Goal: Transaction & Acquisition: Purchase product/service

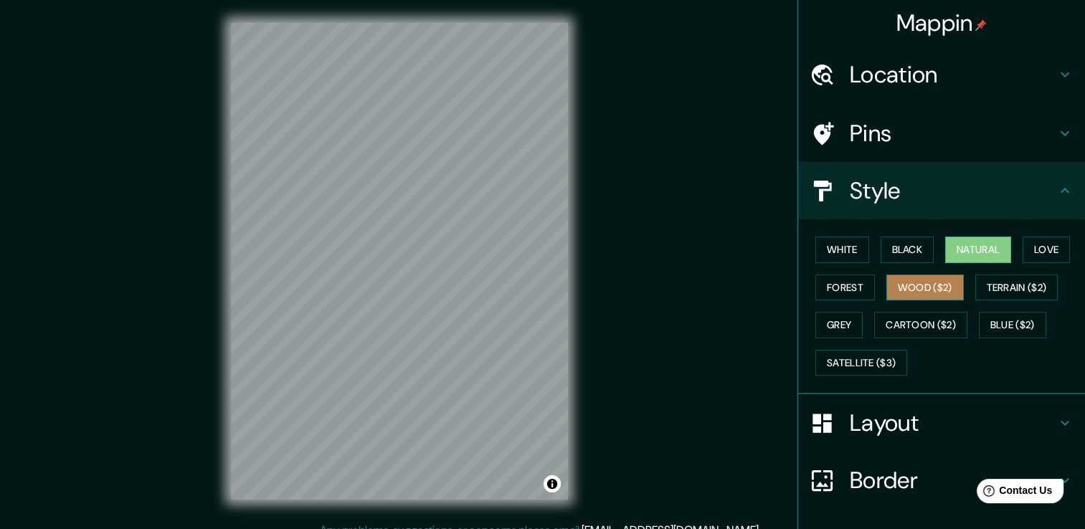
click at [912, 290] on button "Wood ($2)" at bounding box center [924, 288] width 77 height 27
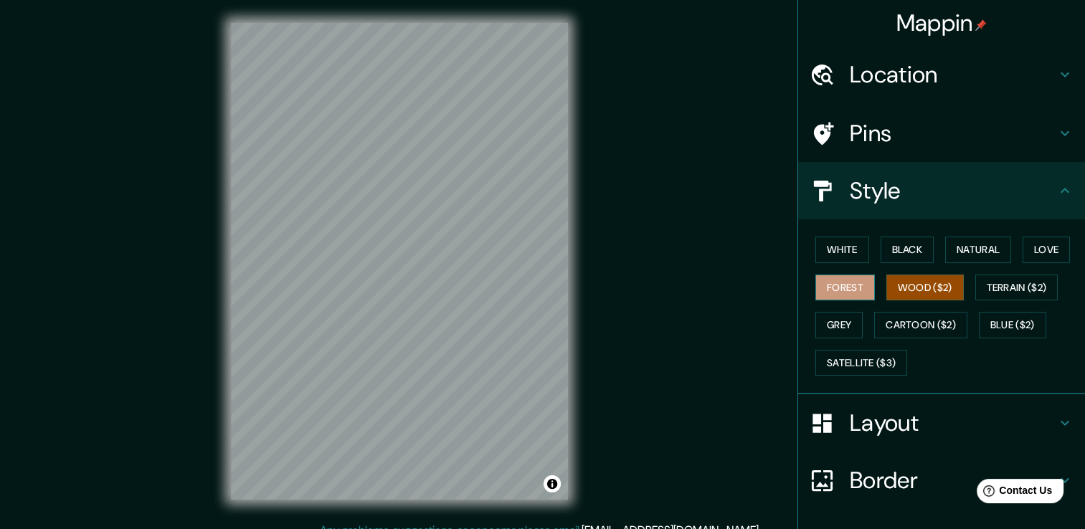
click at [829, 280] on button "Forest" at bounding box center [845, 288] width 60 height 27
click at [815, 251] on button "White" at bounding box center [842, 250] width 54 height 27
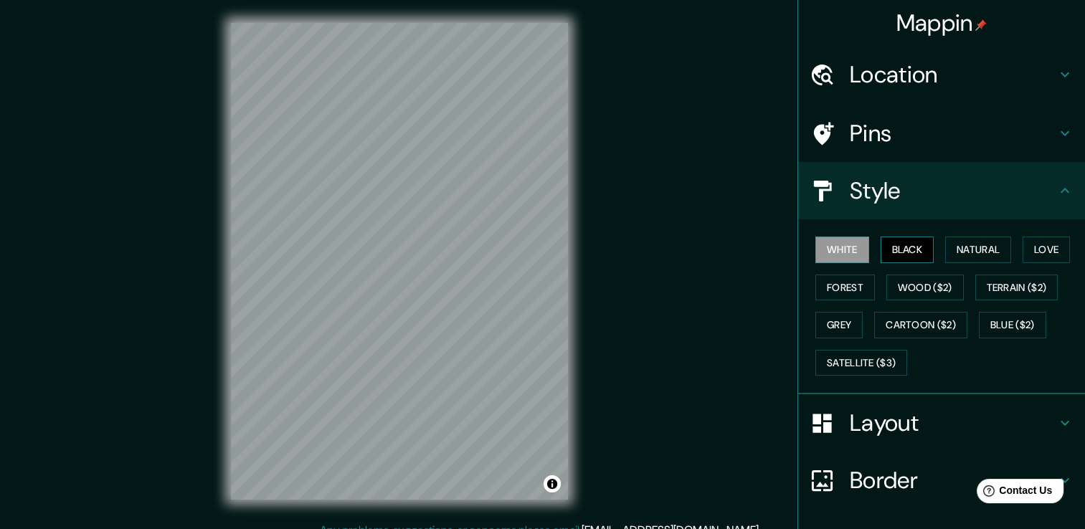
click at [881, 242] on button "Black" at bounding box center [908, 250] width 54 height 27
click at [1024, 239] on button "Love" at bounding box center [1046, 250] width 47 height 27
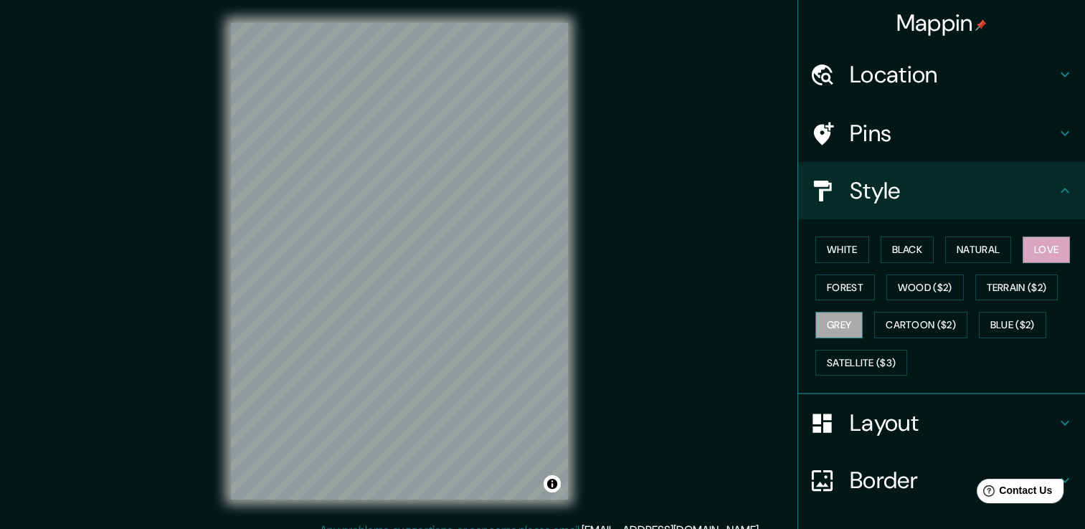
click at [816, 325] on button "Grey" at bounding box center [838, 325] width 47 height 27
click at [909, 320] on button "Cartoon ($2)" at bounding box center [920, 325] width 93 height 27
click at [841, 325] on button "Grey" at bounding box center [838, 325] width 47 height 27
click at [1015, 316] on button "Blue ($2)" at bounding box center [1012, 325] width 67 height 27
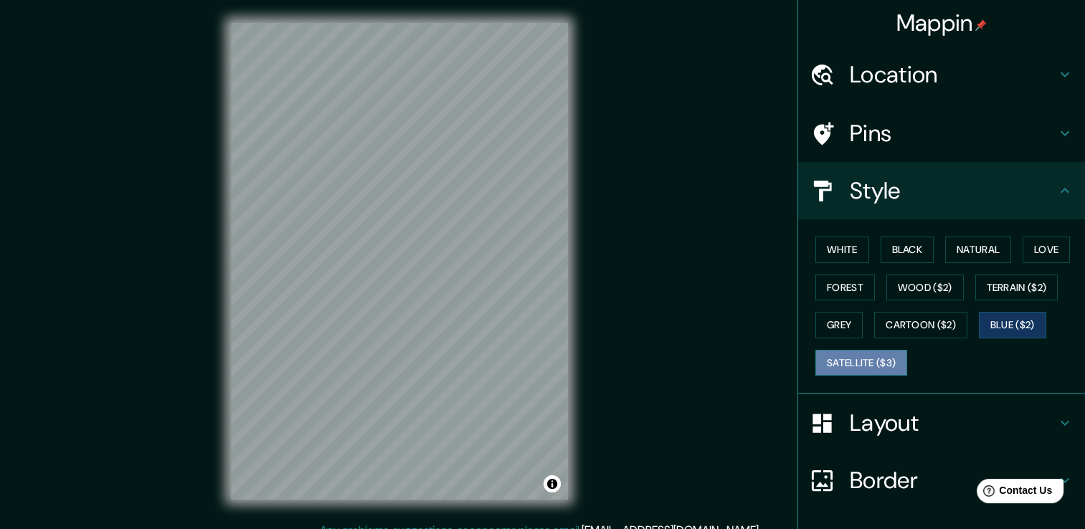
click at [855, 354] on button "Satellite ($3)" at bounding box center [861, 363] width 92 height 27
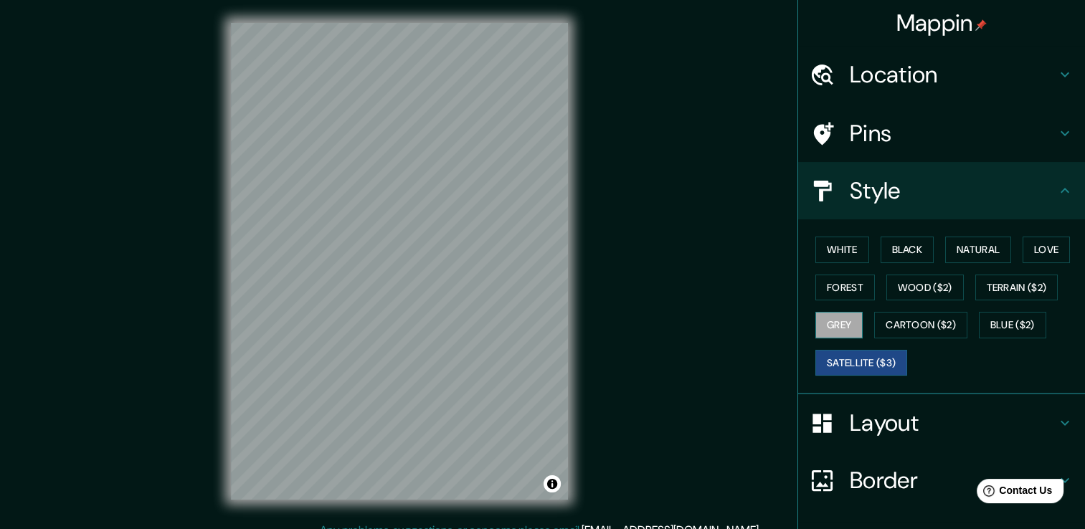
click at [831, 328] on button "Grey" at bounding box center [838, 325] width 47 height 27
click at [851, 72] on h4 "Location" at bounding box center [953, 74] width 207 height 29
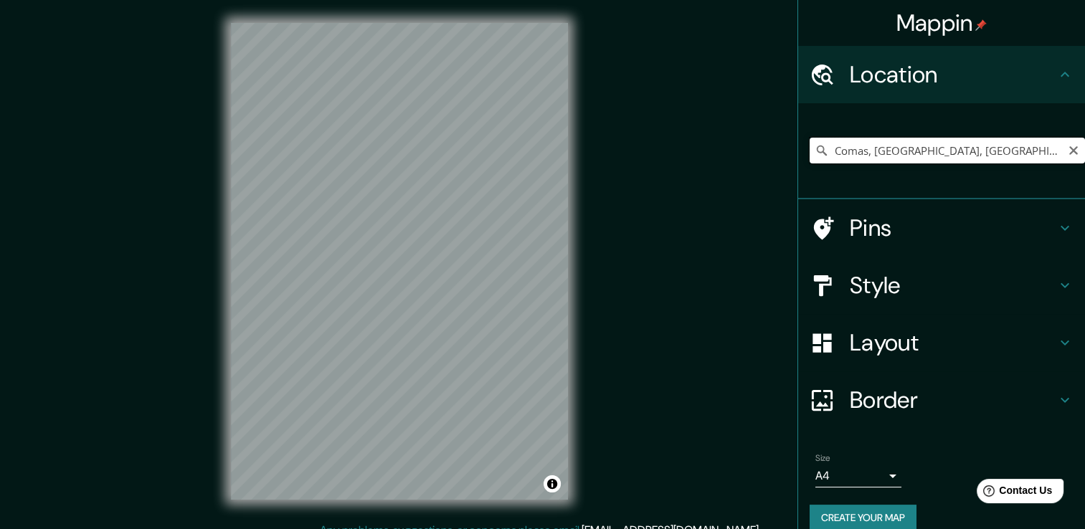
click at [1025, 152] on input "Comas, [GEOGRAPHIC_DATA], [GEOGRAPHIC_DATA], [GEOGRAPHIC_DATA]" at bounding box center [947, 151] width 275 height 26
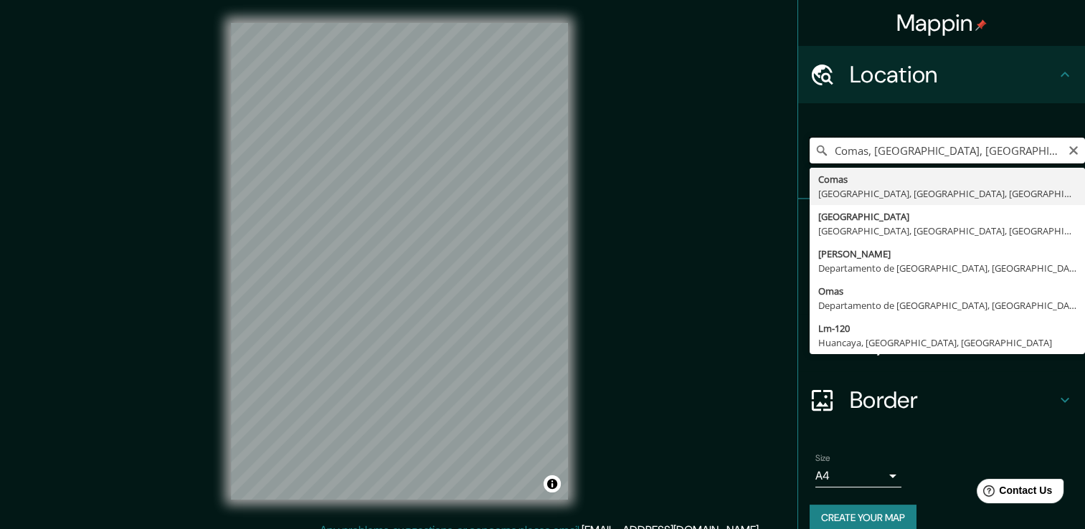
type input "Comas, [GEOGRAPHIC_DATA], [GEOGRAPHIC_DATA], [GEOGRAPHIC_DATA]"
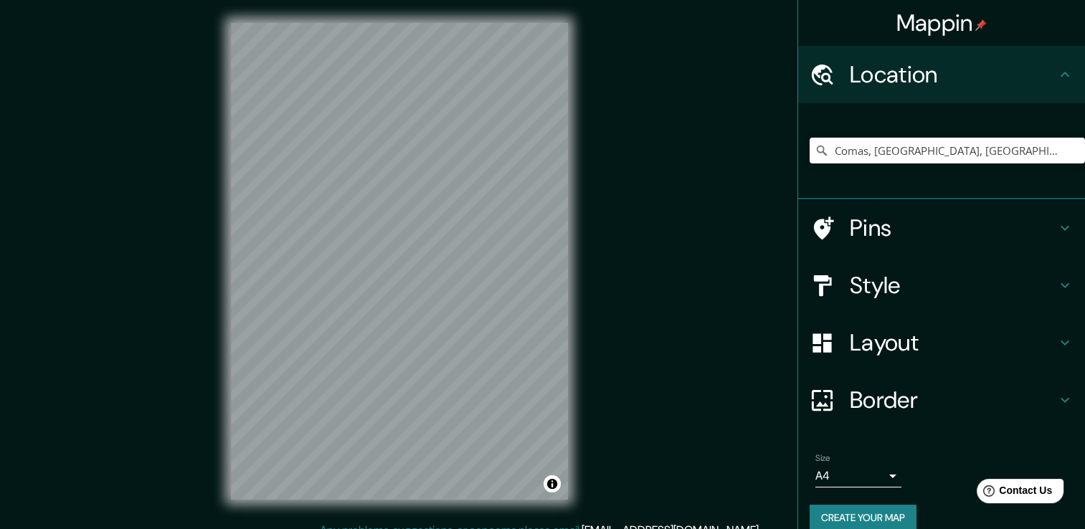
click at [909, 227] on h4 "Pins" at bounding box center [953, 228] width 207 height 29
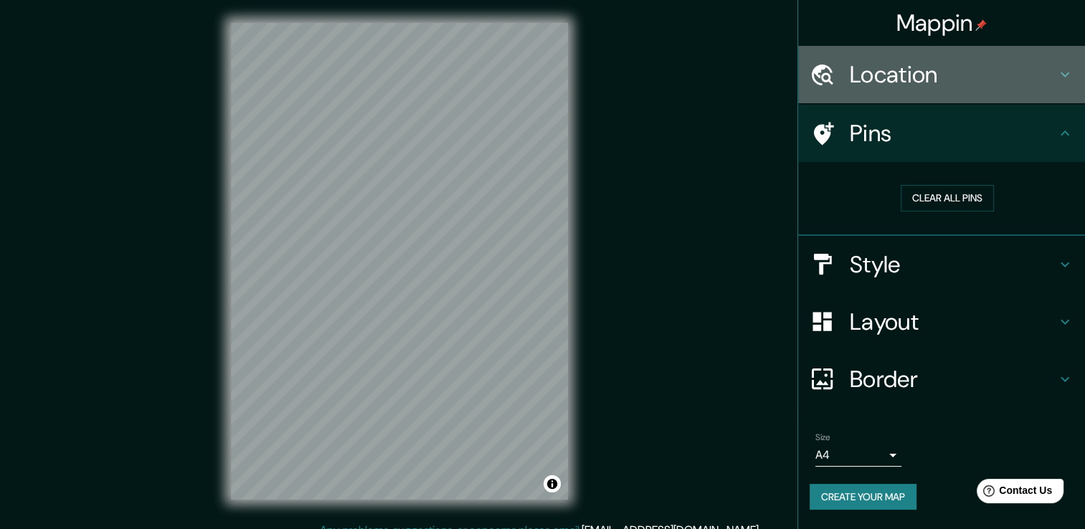
click at [946, 87] on h4 "Location" at bounding box center [953, 74] width 207 height 29
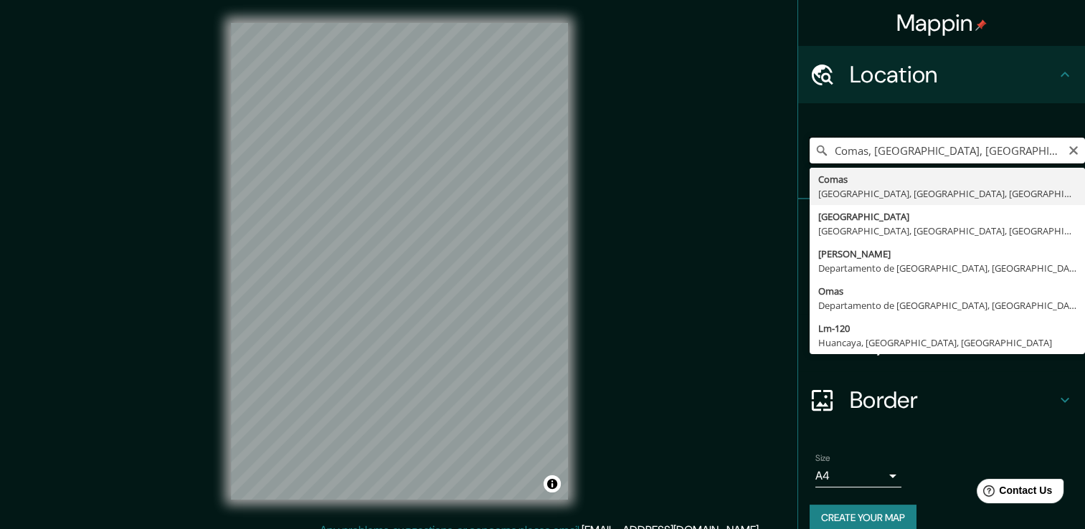
click at [1027, 156] on input "Comas, [GEOGRAPHIC_DATA], [GEOGRAPHIC_DATA], [GEOGRAPHIC_DATA]" at bounding box center [947, 151] width 275 height 26
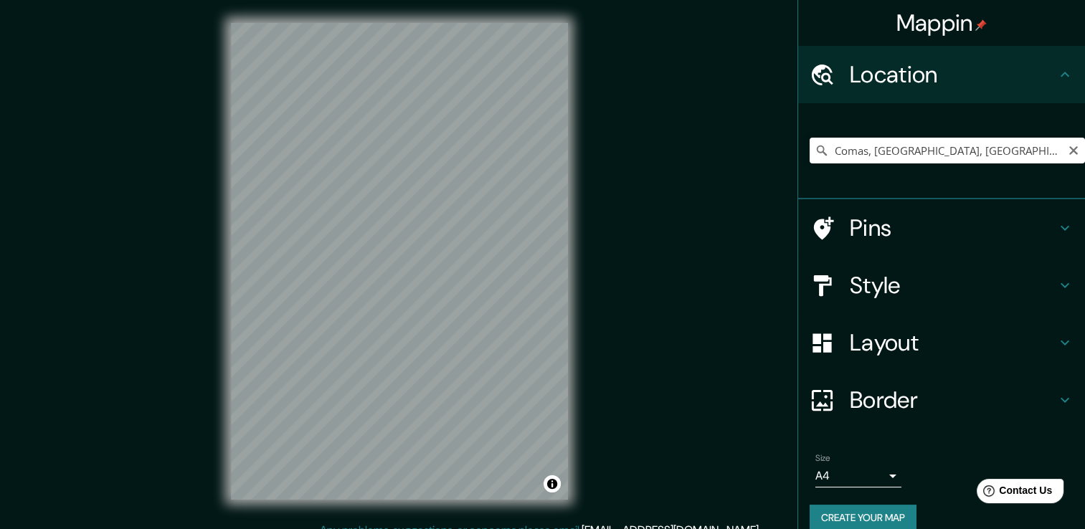
click at [891, 512] on button "Create your map" at bounding box center [863, 518] width 107 height 27
click at [877, 473] on body "Mappin Location Comas, Lima, Provincia de Lima, Perú Pins Style Layout Border C…" at bounding box center [542, 264] width 1085 height 529
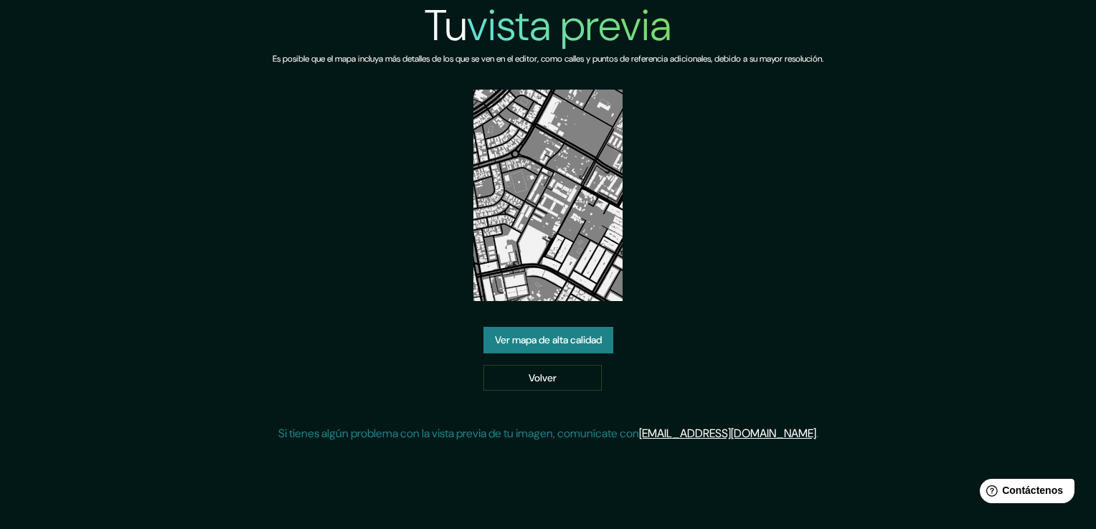
click at [557, 340] on font "Ver mapa de alta calidad" at bounding box center [548, 340] width 107 height 18
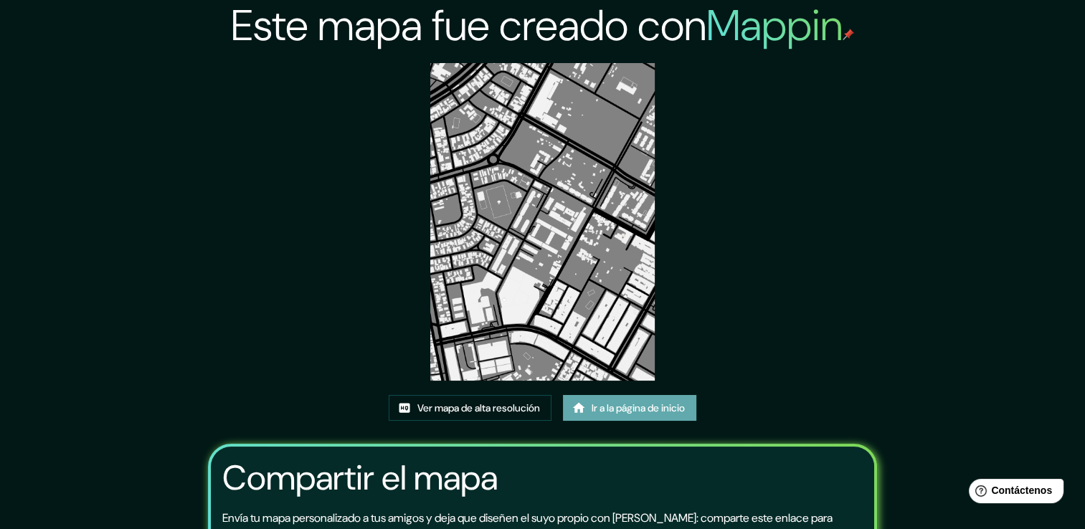
click at [594, 410] on font "Ir a la página de inicio" at bounding box center [638, 408] width 93 height 18
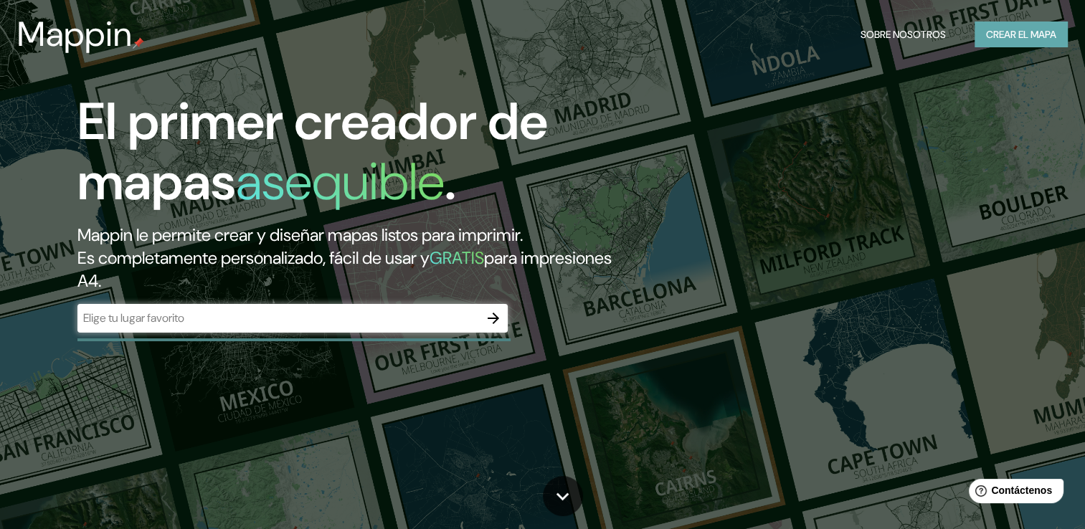
click at [1036, 35] on font "Crear el mapa" at bounding box center [1021, 35] width 70 height 18
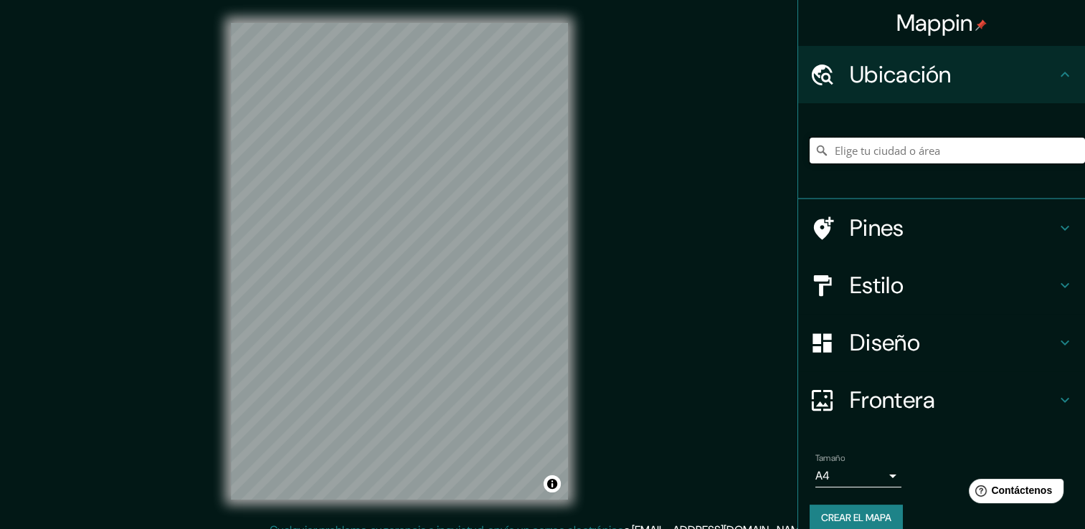
click at [950, 151] on input "Elige tu ciudad o área" at bounding box center [947, 151] width 275 height 26
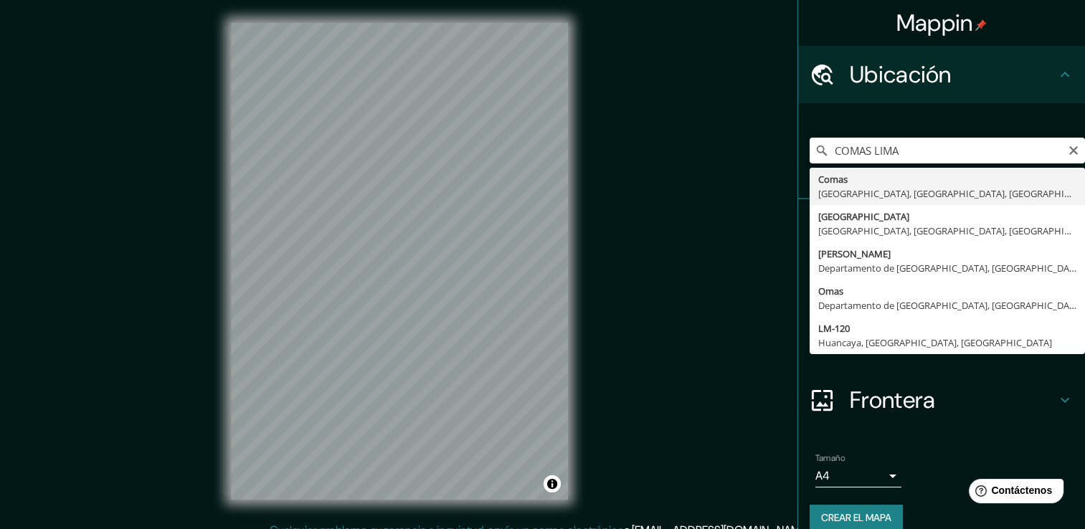
type input "Comas, [GEOGRAPHIC_DATA], [GEOGRAPHIC_DATA], [GEOGRAPHIC_DATA]"
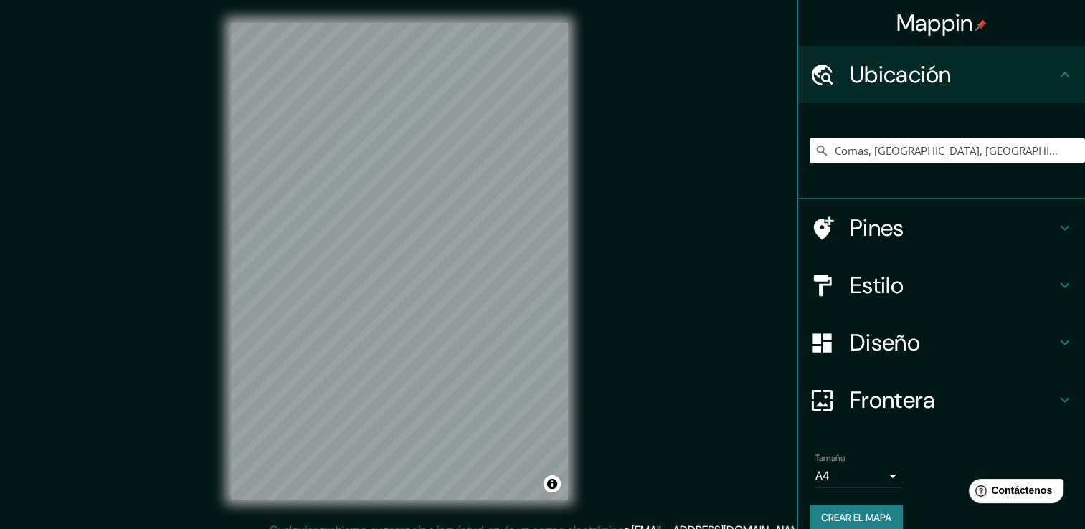
click at [952, 301] on div "Estilo" at bounding box center [941, 285] width 287 height 57
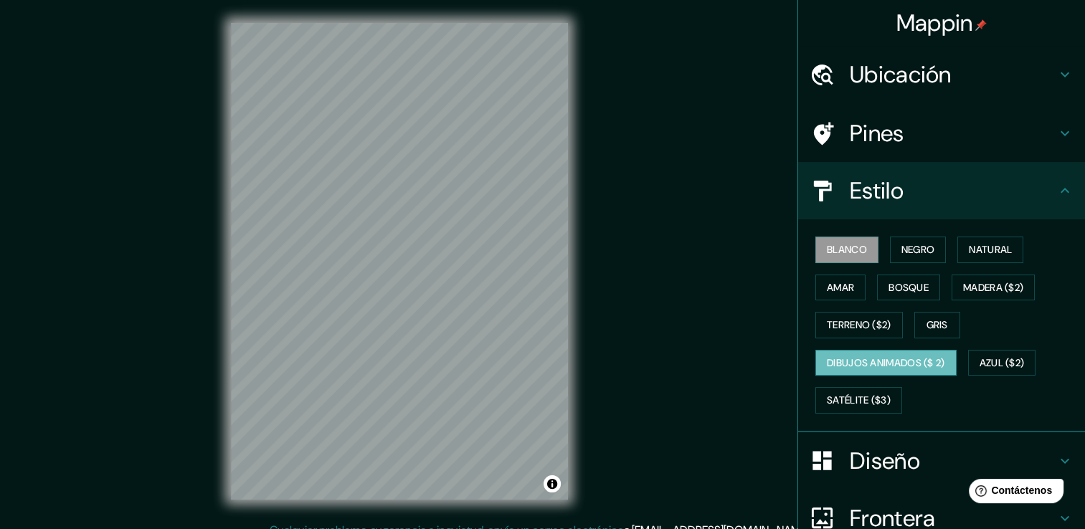
click at [915, 359] on font "Dibujos animados ($ 2)" at bounding box center [886, 363] width 118 height 18
click at [857, 392] on font "Satélite ($3)" at bounding box center [859, 401] width 64 height 18
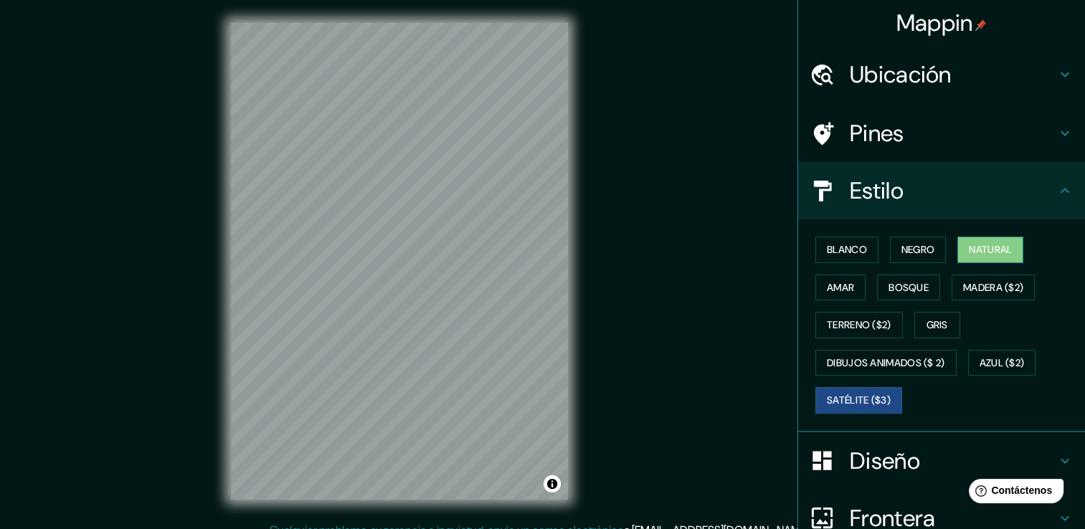
click at [965, 237] on button "Natural" at bounding box center [990, 250] width 66 height 27
click at [836, 292] on font "Amar" at bounding box center [840, 288] width 27 height 18
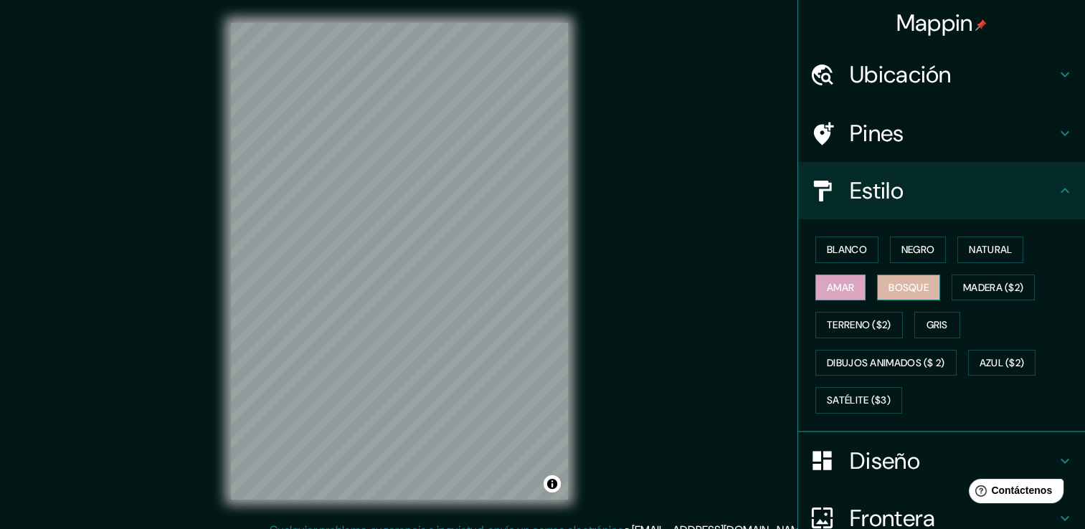
click at [889, 286] on font "Bosque" at bounding box center [909, 288] width 40 height 18
click at [981, 284] on font "Madera ($2)" at bounding box center [993, 288] width 60 height 18
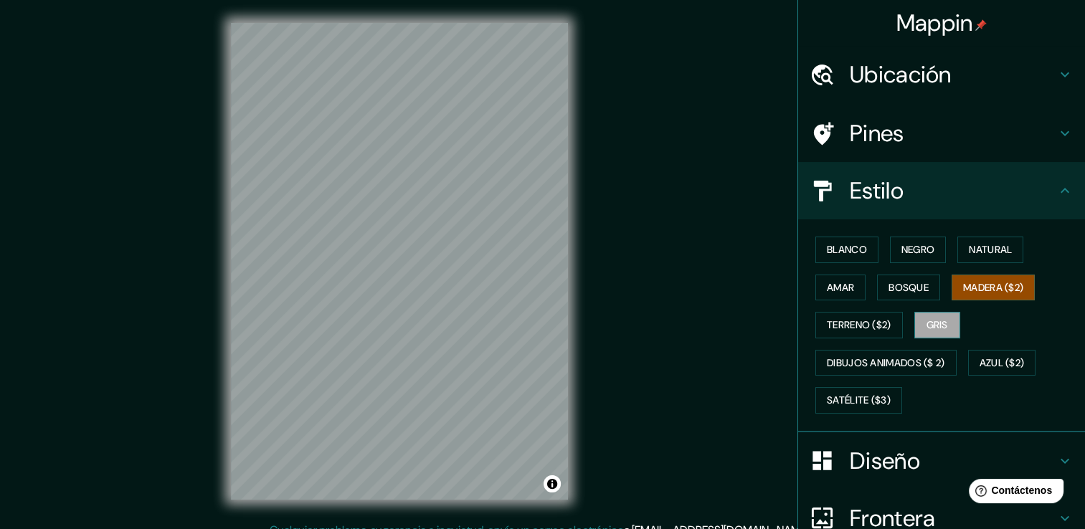
click at [927, 321] on font "Gris" at bounding box center [938, 325] width 22 height 18
click at [829, 295] on button "Amar" at bounding box center [840, 288] width 50 height 27
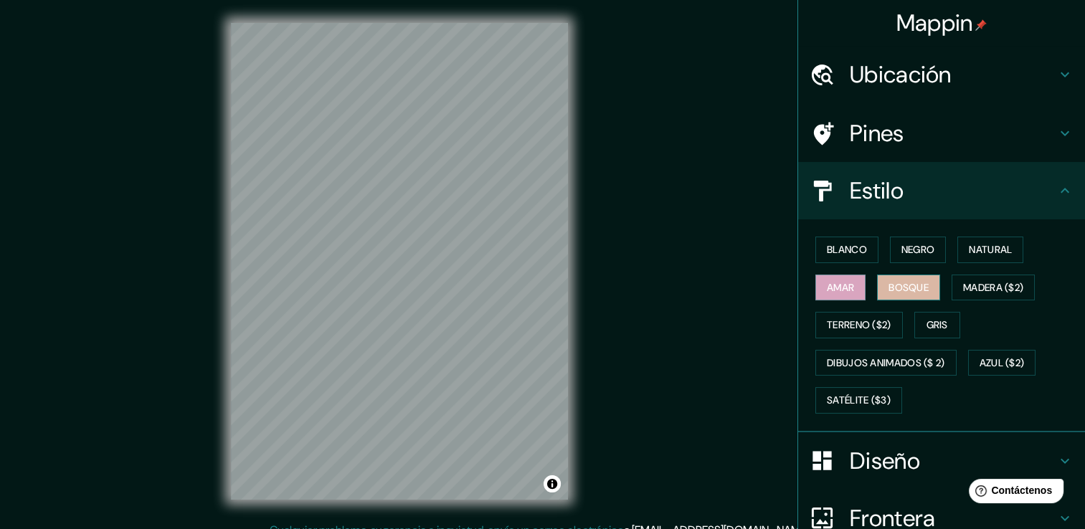
click at [877, 290] on button "Bosque" at bounding box center [908, 288] width 63 height 27
click at [970, 291] on font "Madera ($2)" at bounding box center [993, 288] width 60 height 18
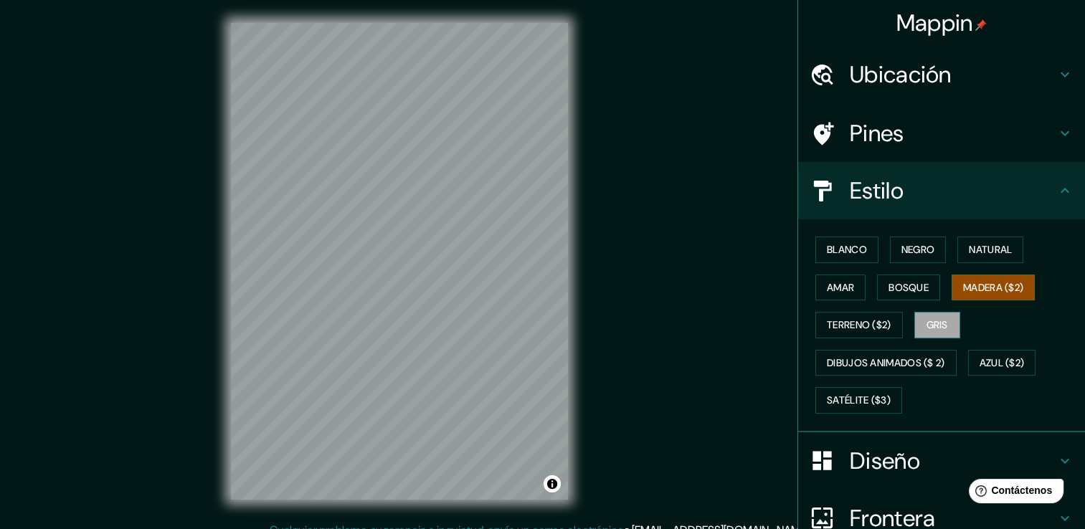
click at [929, 317] on font "Gris" at bounding box center [938, 325] width 22 height 18
click at [836, 242] on font "Blanco" at bounding box center [847, 250] width 40 height 18
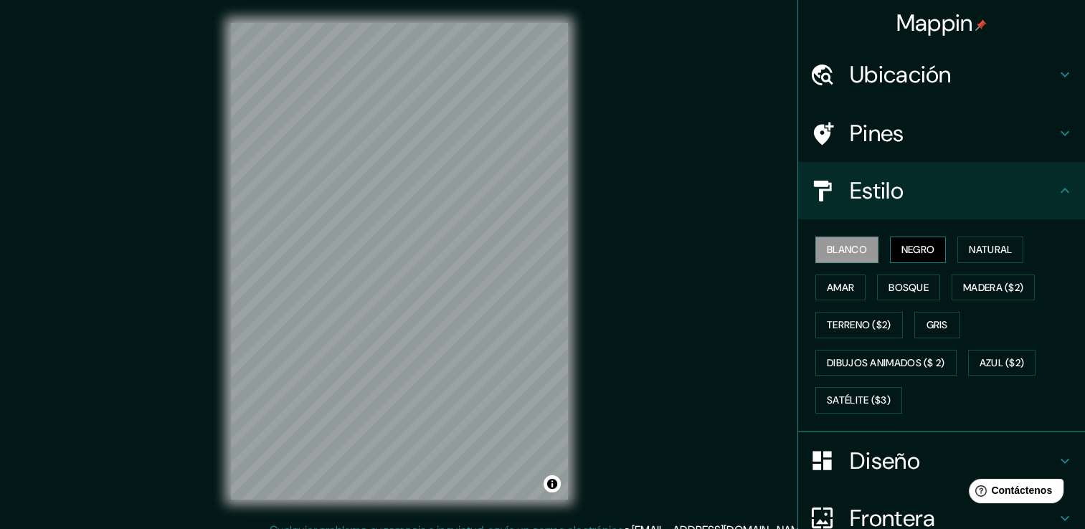
click at [913, 242] on font "Negro" at bounding box center [919, 250] width 34 height 18
click at [994, 251] on font "Natural" at bounding box center [990, 250] width 43 height 18
